Goal: Information Seeking & Learning: Learn about a topic

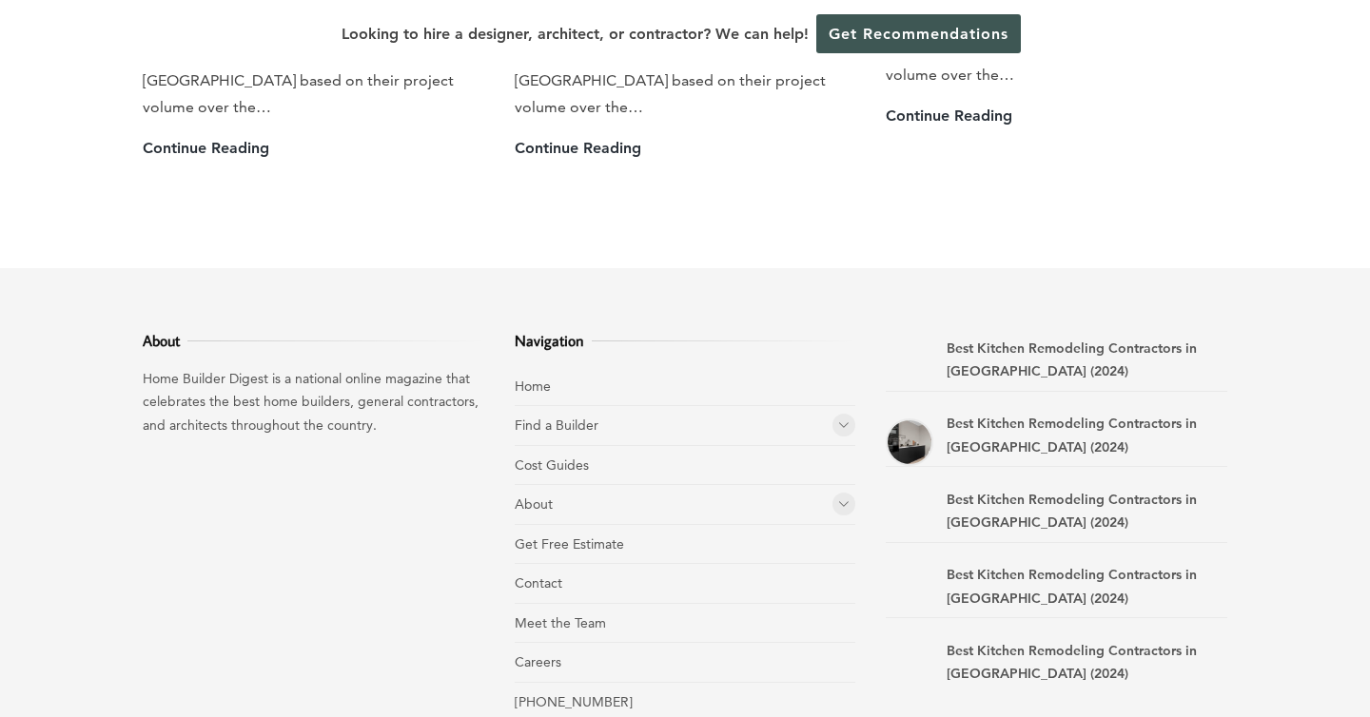
scroll to position [5471, 0]
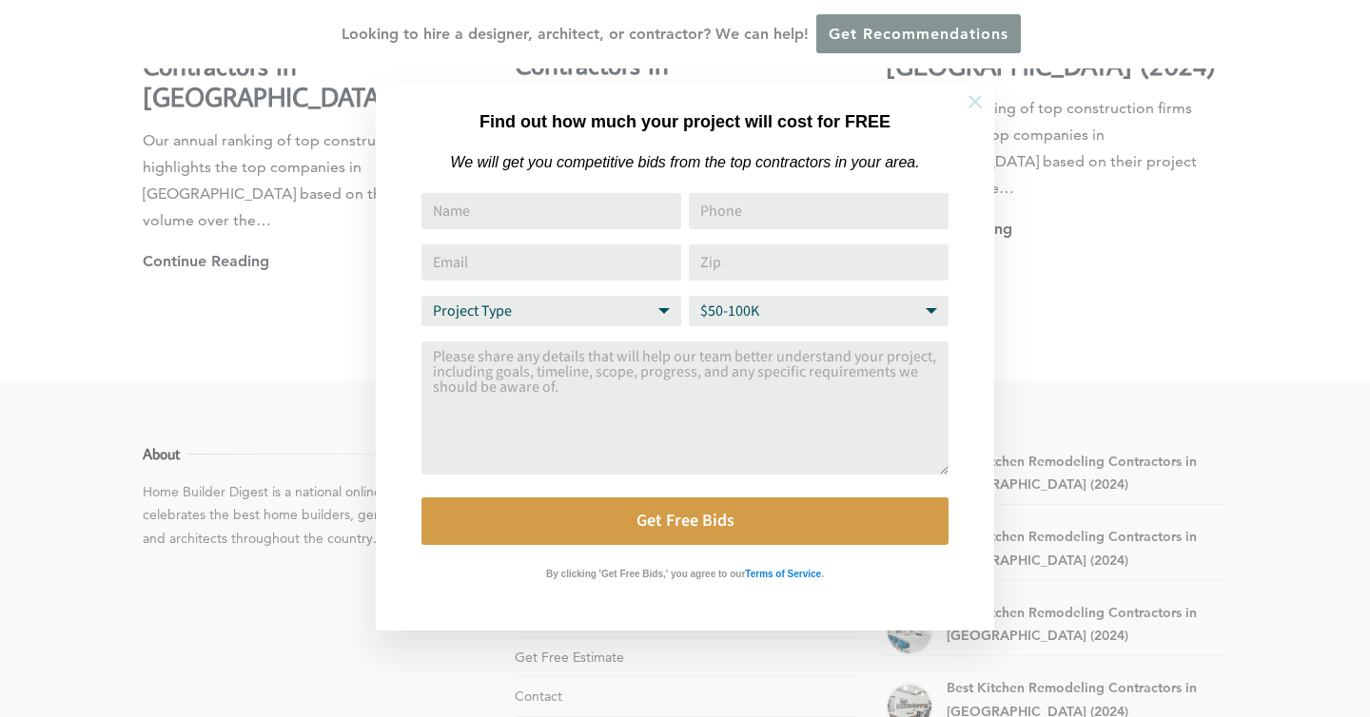
click at [985, 108] on icon at bounding box center [975, 101] width 21 height 21
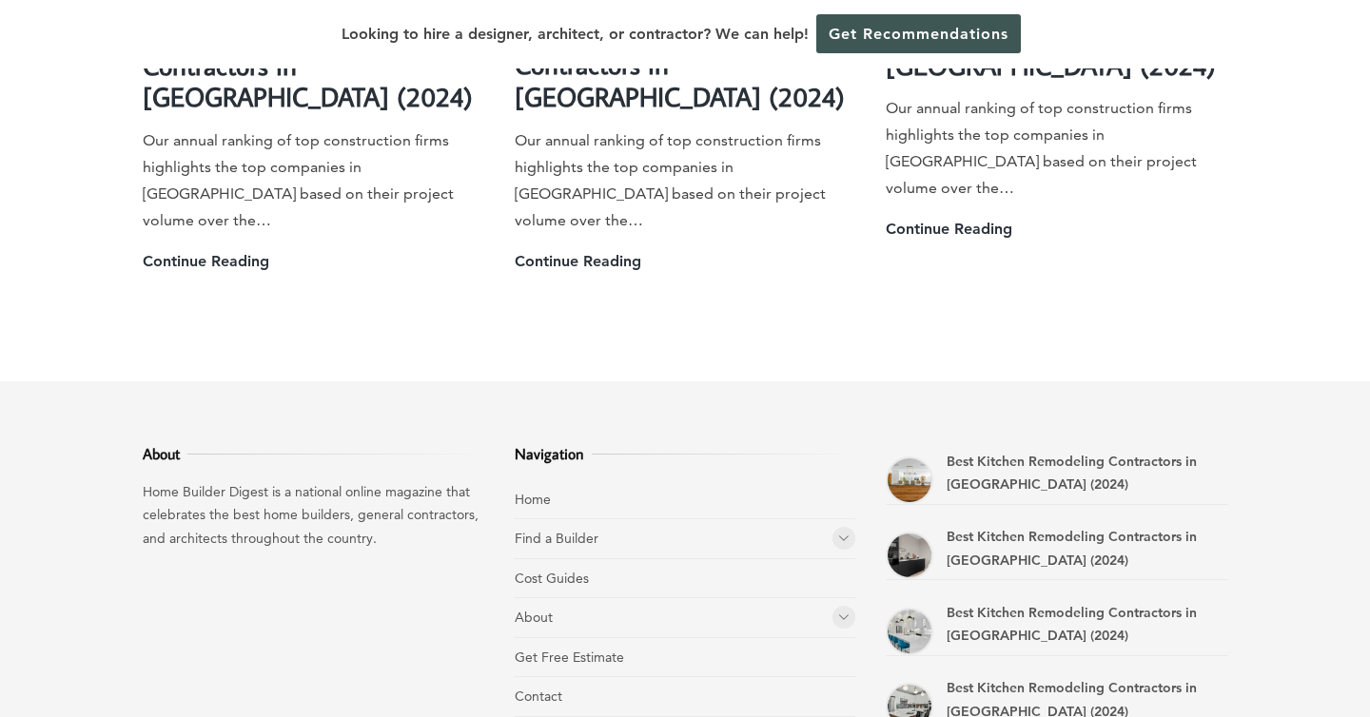
click at [598, 599] on li "About Rankings" at bounding box center [686, 619] width 342 height 40
click at [842, 610] on icon at bounding box center [843, 617] width 11 height 14
click at [842, 611] on icon at bounding box center [843, 618] width 11 height 14
click at [845, 531] on icon at bounding box center [843, 538] width 11 height 14
click at [845, 532] on icon at bounding box center [843, 539] width 11 height 14
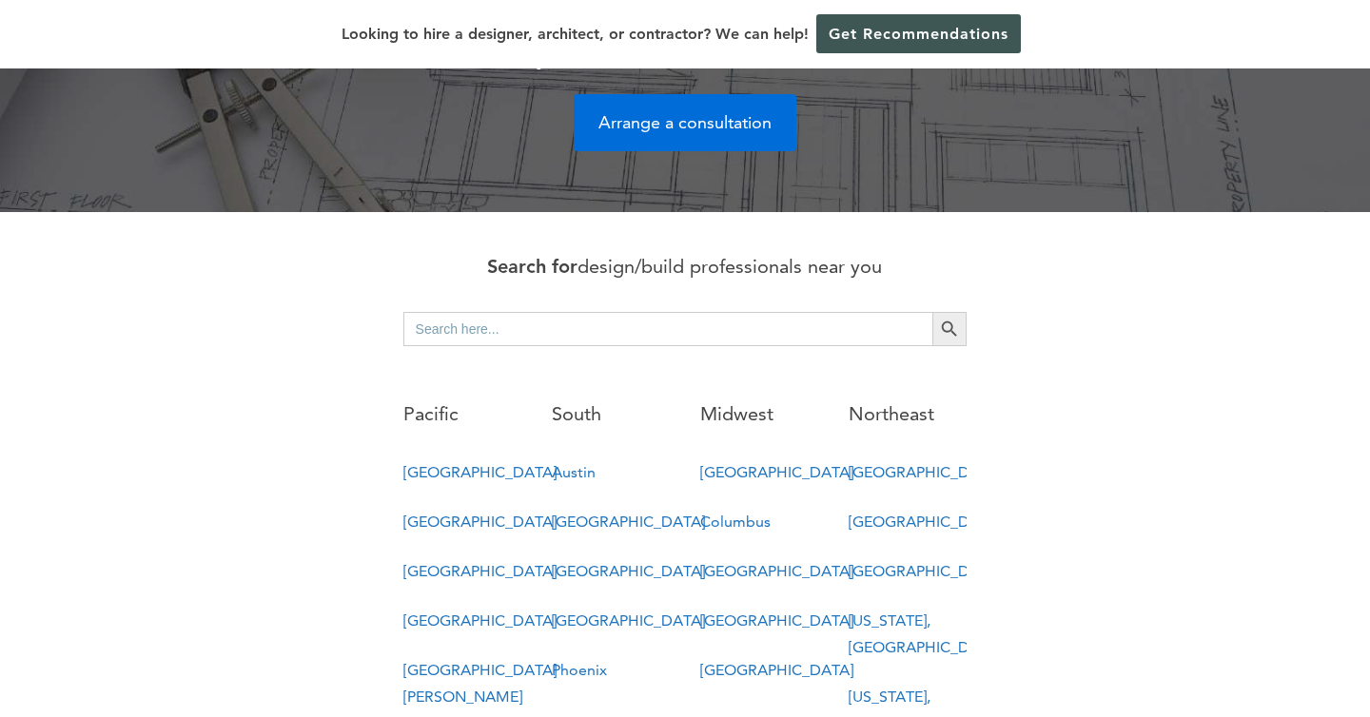
scroll to position [893, 0]
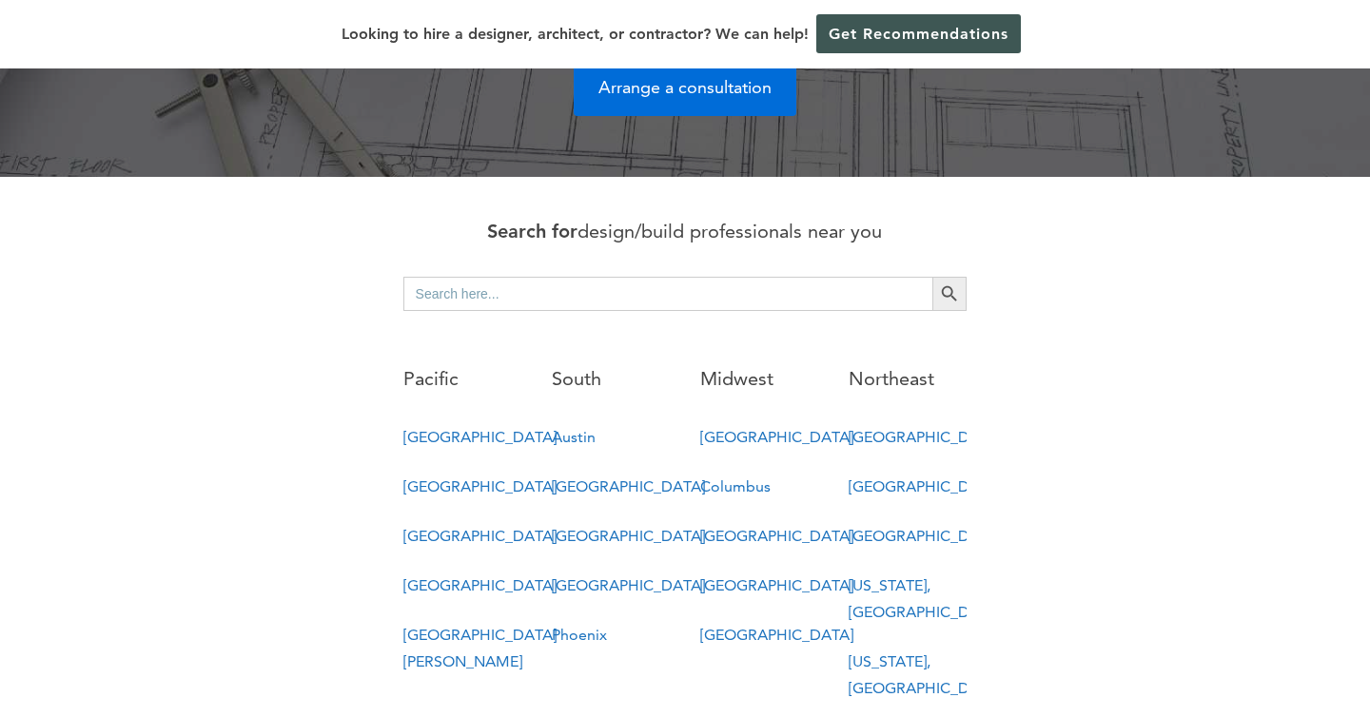
click at [819, 277] on input "Search for:" at bounding box center [668, 294] width 530 height 34
type input "[GEOGRAPHIC_DATA]"
click at [932, 277] on button "Search Button" at bounding box center [949, 294] width 34 height 34
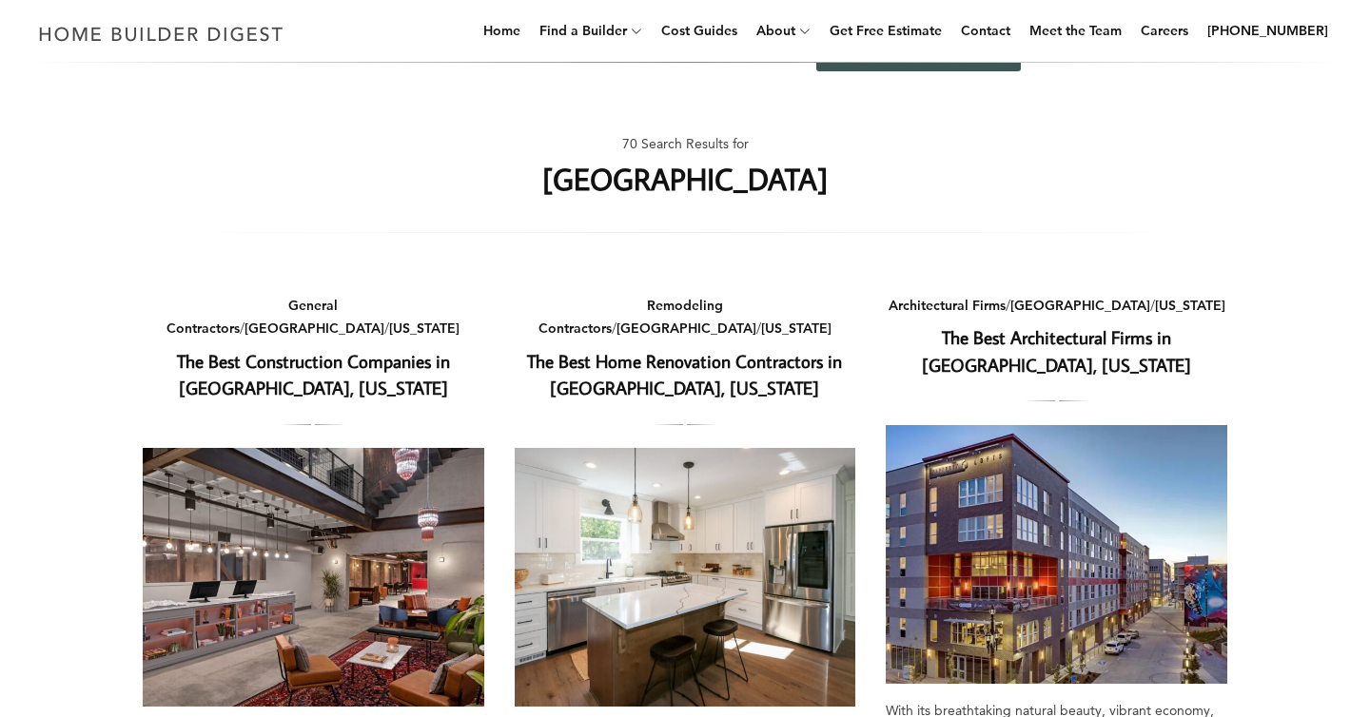
scroll to position [47, 0]
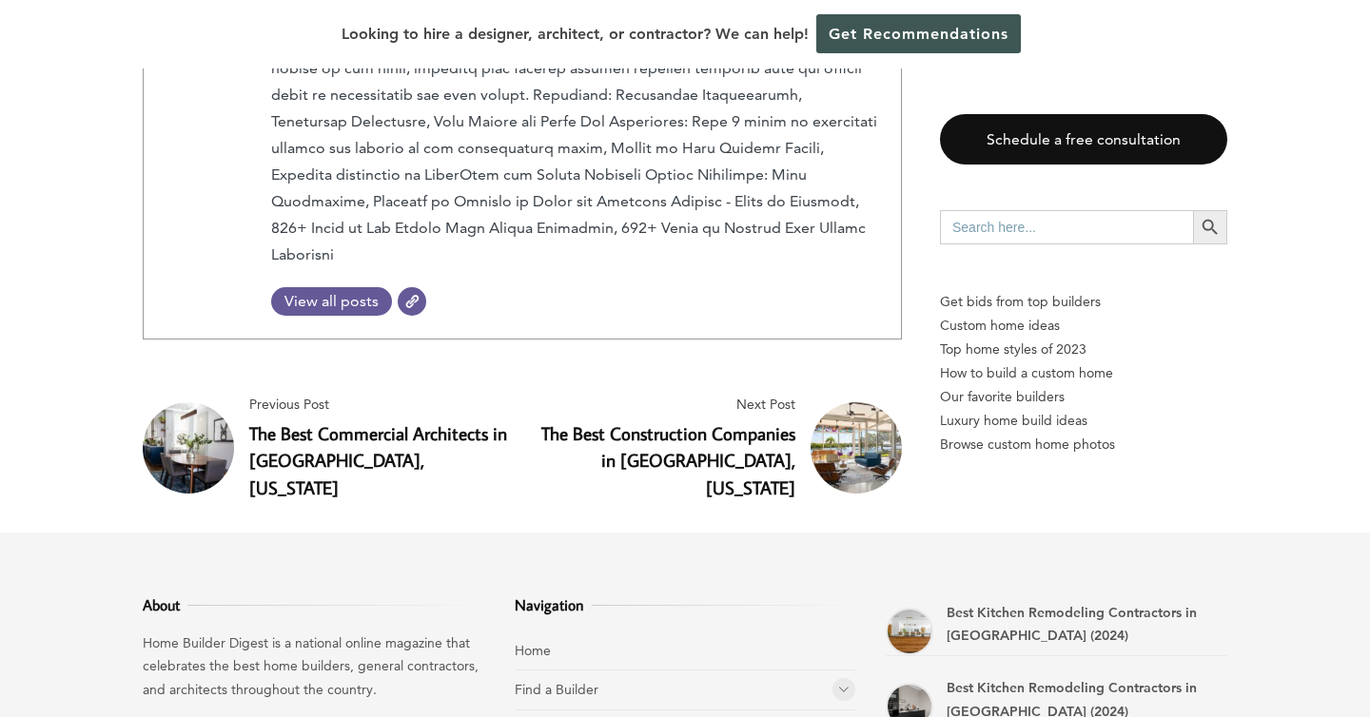
scroll to position [6661, 0]
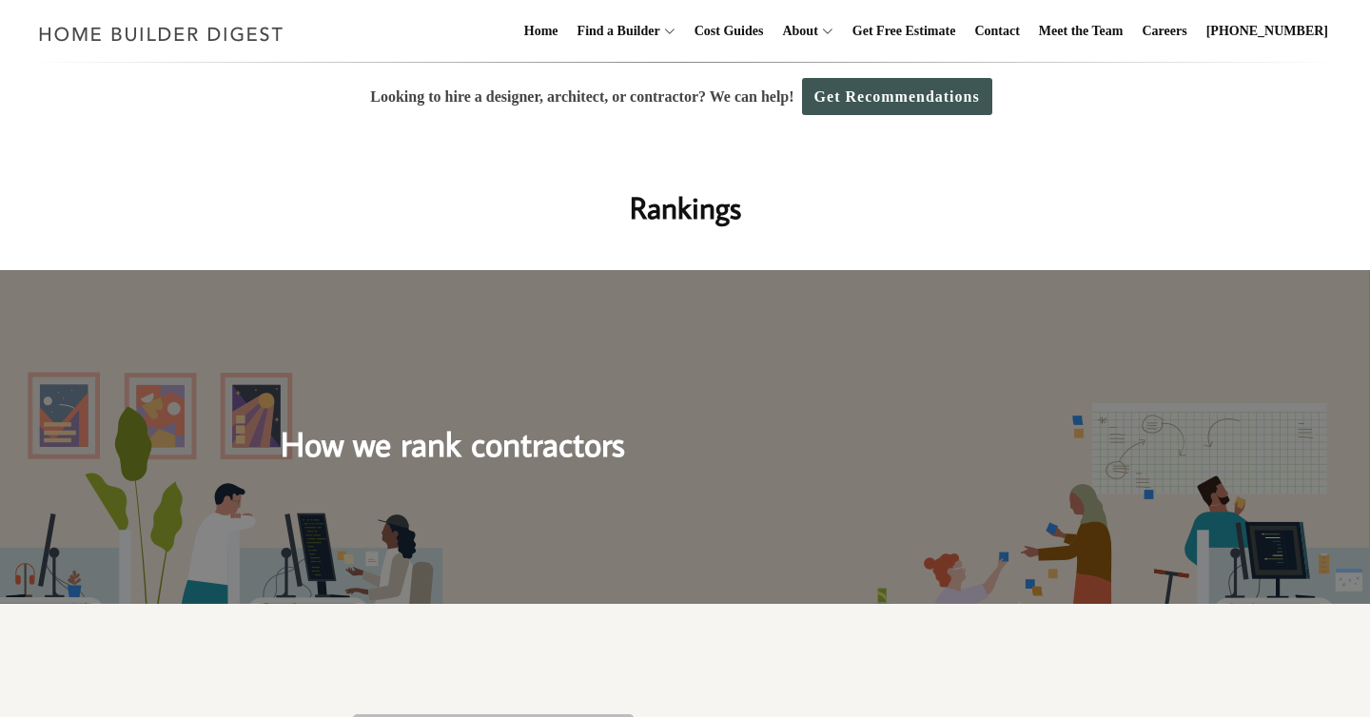
click at [583, 530] on img at bounding box center [685, 437] width 1370 height 334
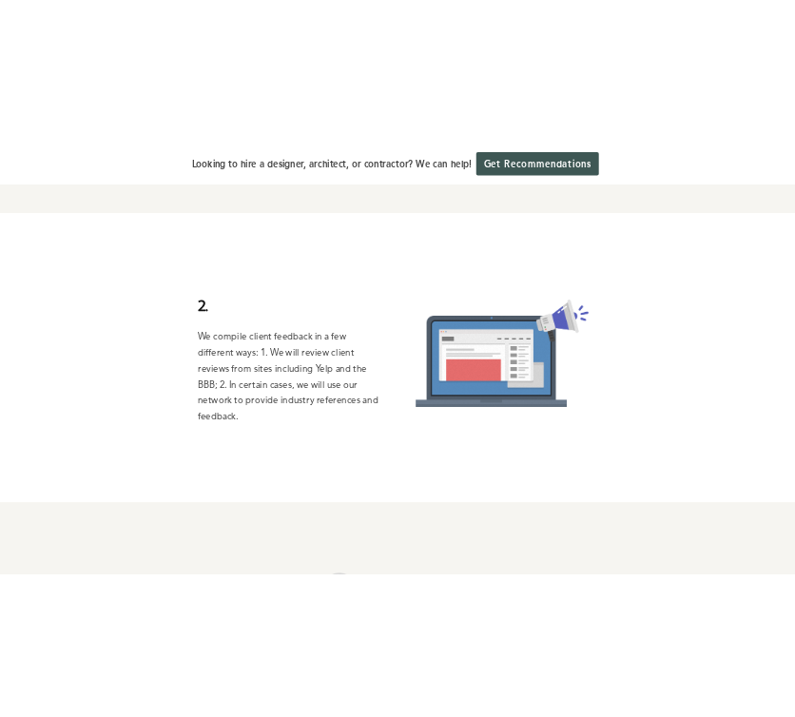
scroll to position [449, 0]
